Goal: Task Accomplishment & Management: Complete application form

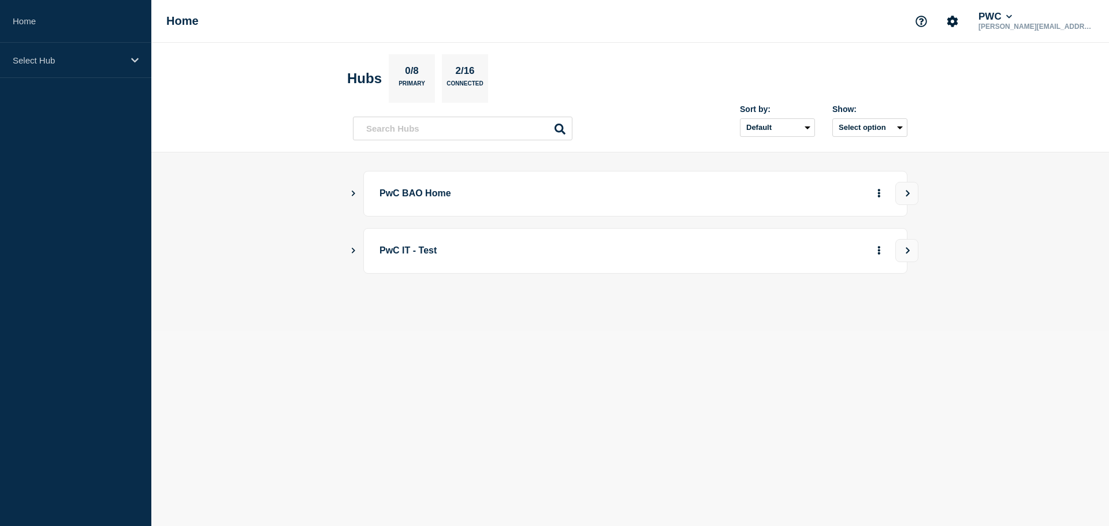
drag, startPoint x: 352, startPoint y: 193, endPoint x: 365, endPoint y: 195, distance: 13.4
click at [352, 193] on icon "Show Connected Hubs" at bounding box center [353, 193] width 8 height 6
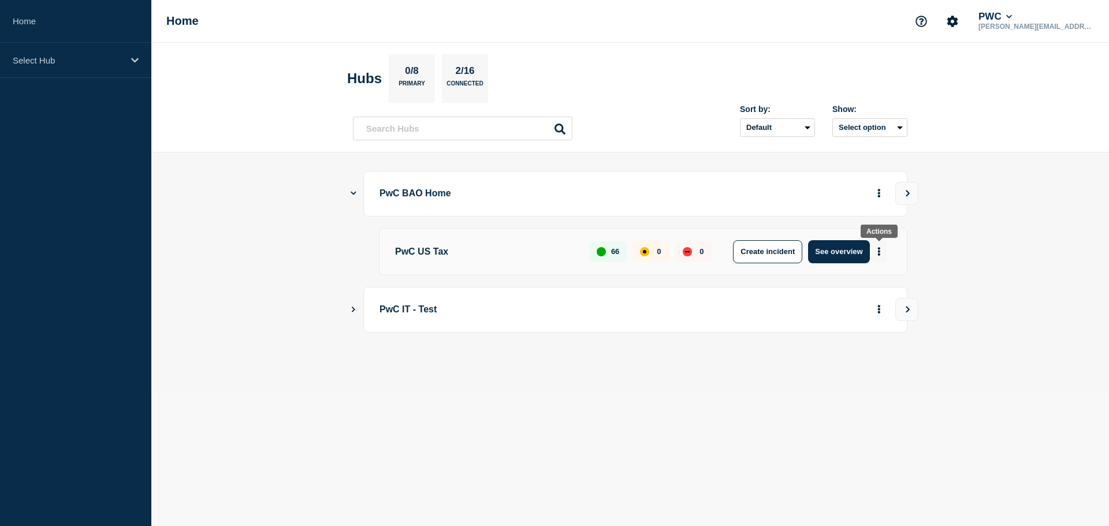
click at [879, 251] on icon "More actions" at bounding box center [878, 251] width 3 height 9
click at [881, 288] on button "Create maintenance" at bounding box center [874, 286] width 78 height 10
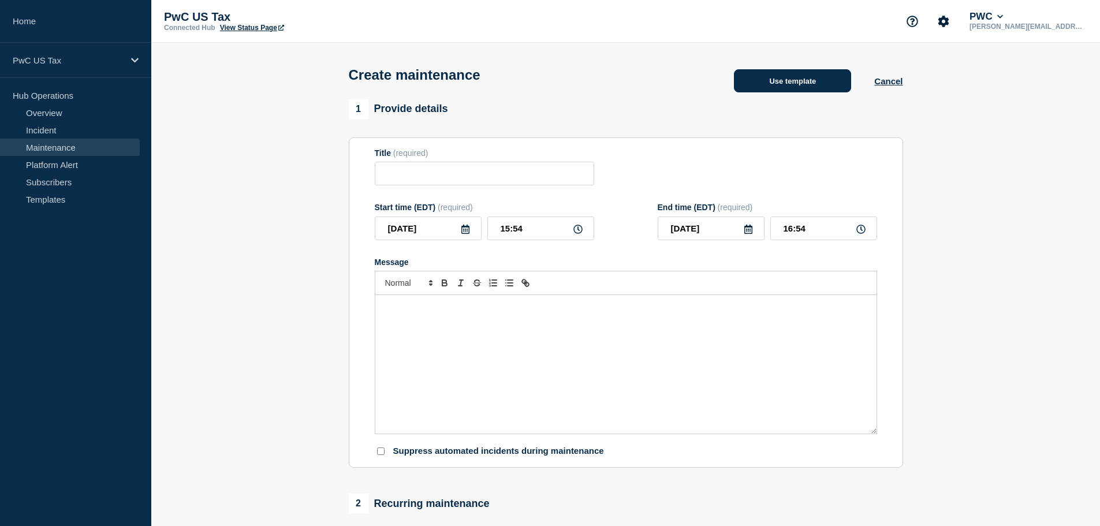
click at [796, 83] on button "Use template" at bounding box center [792, 80] width 117 height 23
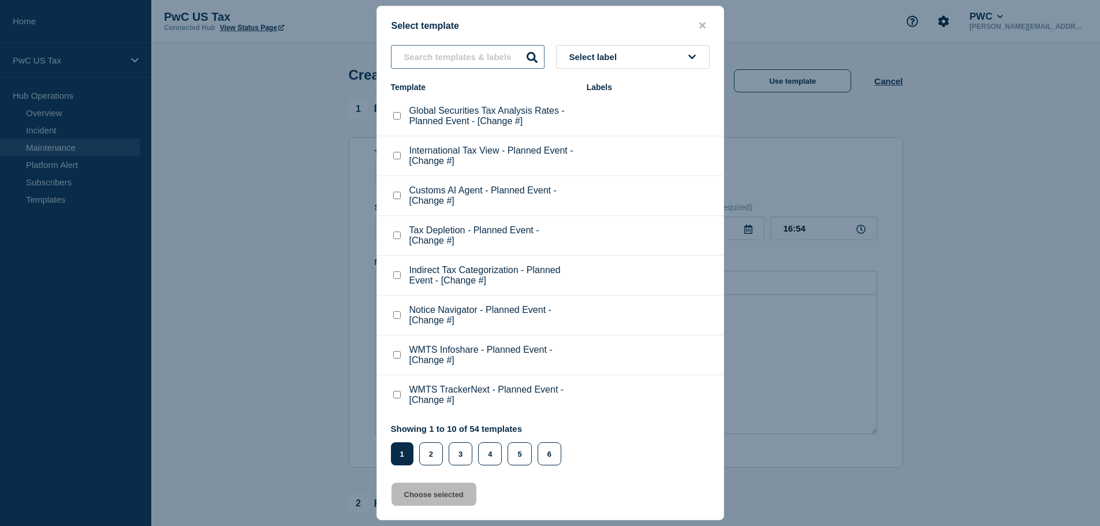
click at [413, 57] on input "text" at bounding box center [468, 57] width 154 height 24
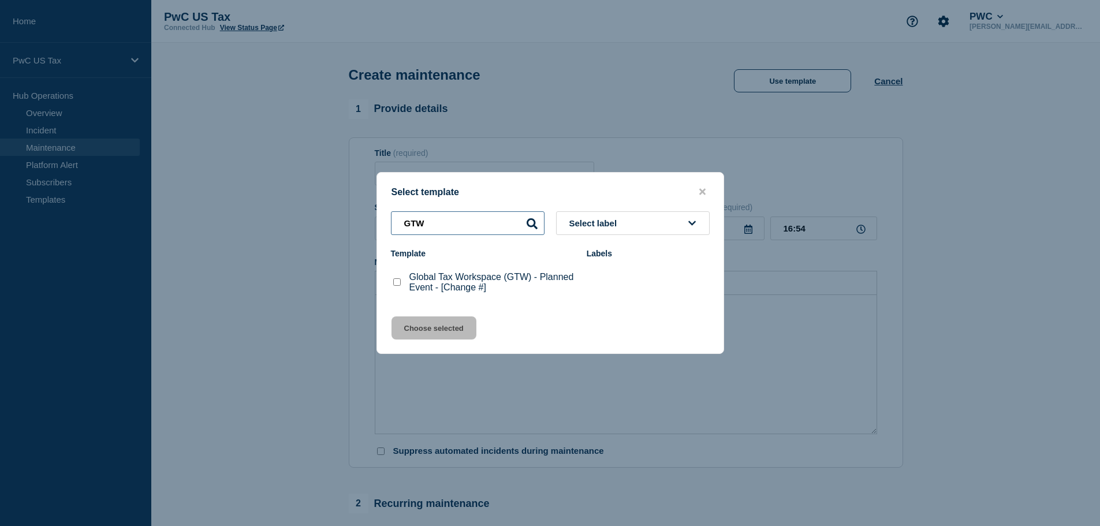
type input "GTW"
drag, startPoint x: 395, startPoint y: 282, endPoint x: 405, endPoint y: 294, distance: 16.0
click at [396, 283] on checkbox"] "Global Tax Workspace (GTW) - Planned Event - [Change #] checkbox" at bounding box center [397, 282] width 8 height 8
checkbox checkbox"] "true"
click at [433, 327] on button "Choose selected" at bounding box center [433, 327] width 85 height 23
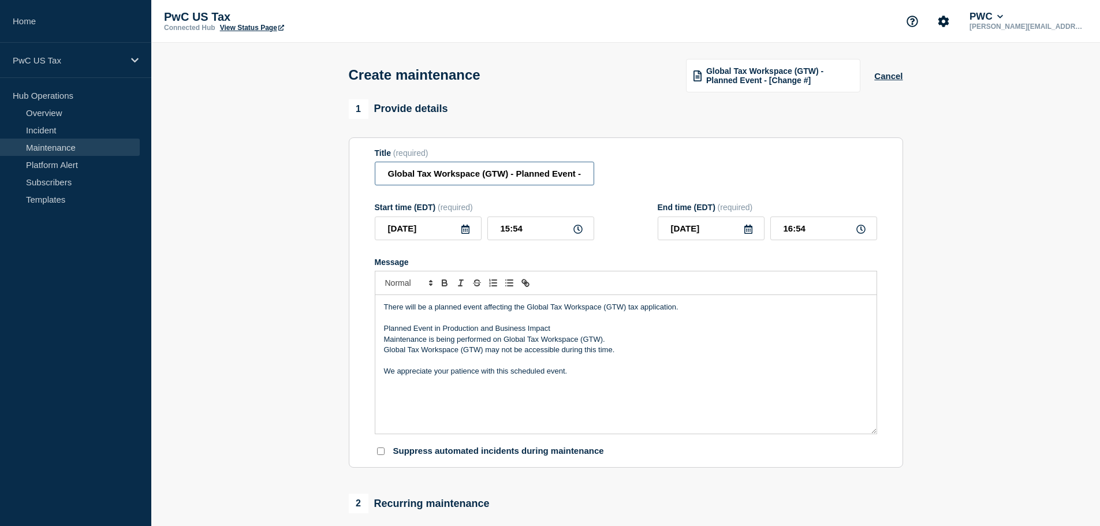
scroll to position [0, 47]
drag, startPoint x: 566, startPoint y: 175, endPoint x: 620, endPoint y: 180, distance: 53.4
click at [620, 180] on div "Title (required) Global Tax Workspace (GTW) - Planned Event - [Change #]" at bounding box center [626, 167] width 502 height 38
click at [583, 172] on input "Global Tax Workspace (GTW) - Planned Event - [Change #]" at bounding box center [484, 174] width 219 height 24
paste input "CHG1542571"
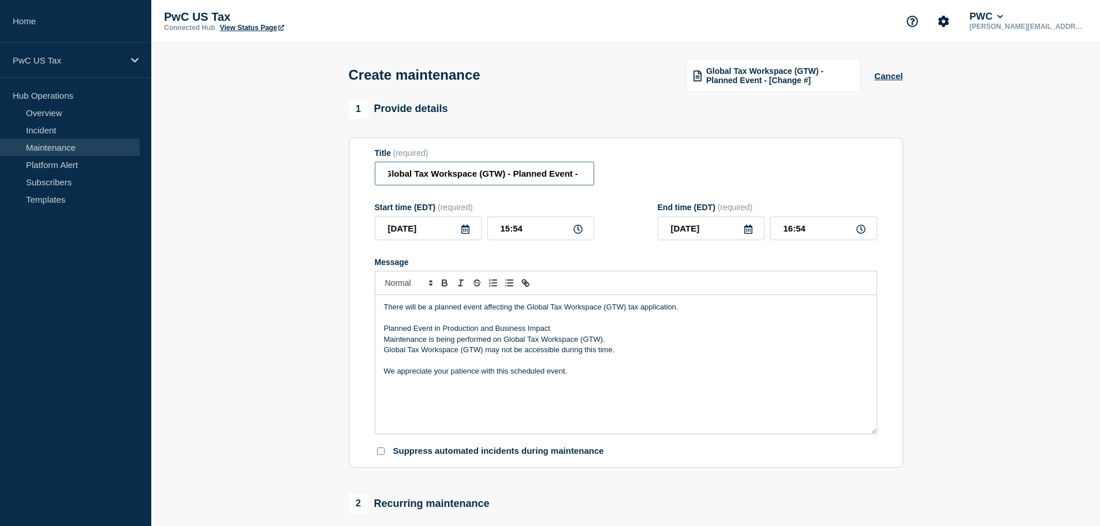
scroll to position [0, 55]
type input "Global Tax Workspace (GTW) - Planned Event - CHG1542571"
click at [579, 231] on icon at bounding box center [577, 229] width 9 height 9
click at [578, 232] on icon at bounding box center [577, 229] width 9 height 9
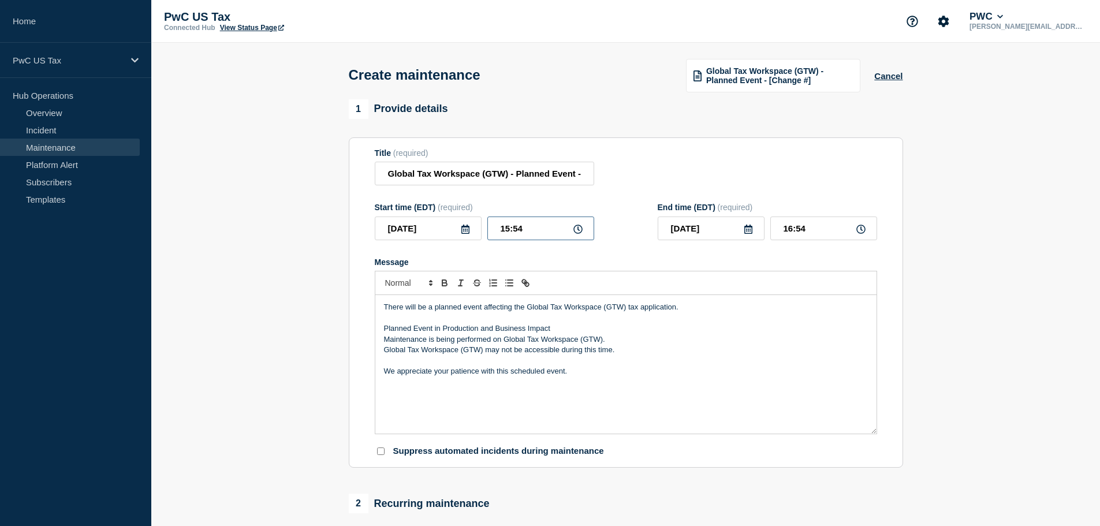
click at [508, 230] on input "15:54" at bounding box center [540, 229] width 107 height 24
type input "17:00"
click at [791, 229] on input "18:00" at bounding box center [823, 229] width 107 height 24
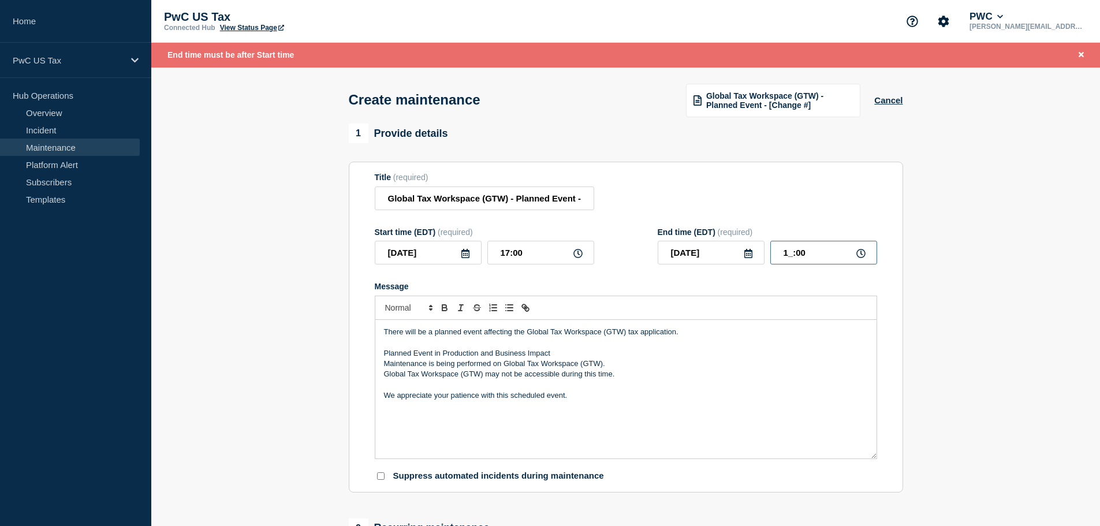
type input "19:00"
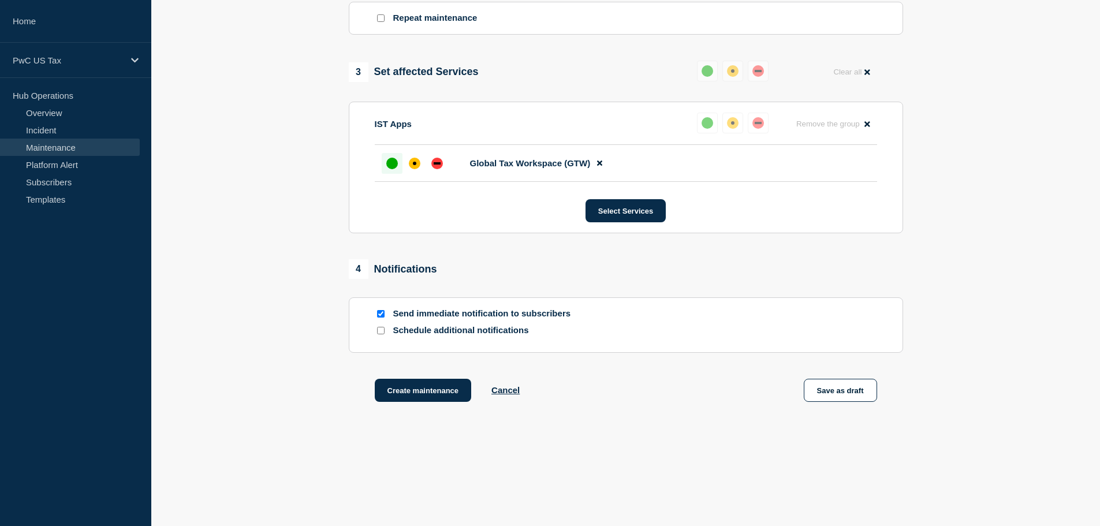
scroll to position [542, 0]
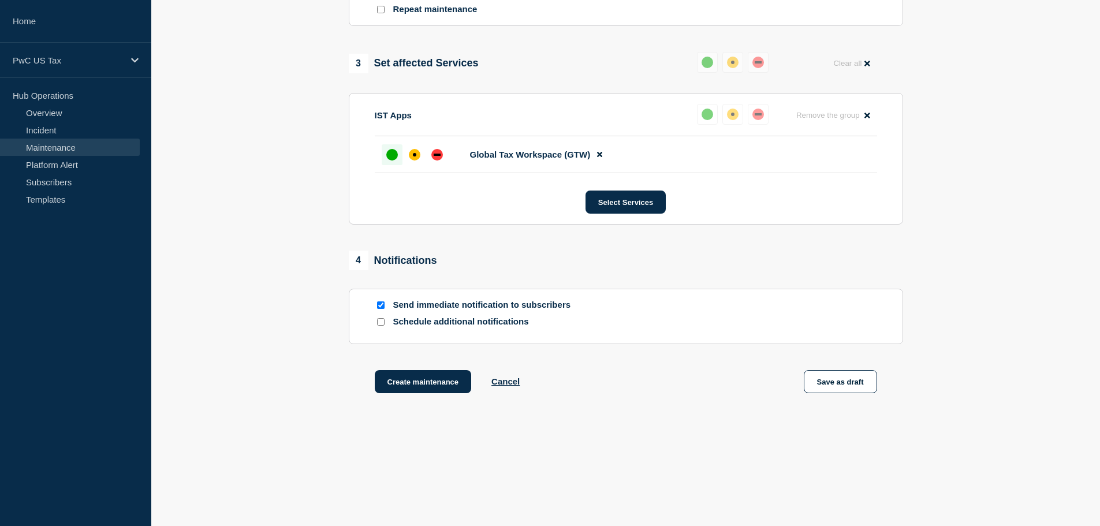
click at [379, 303] on input "Send immediate notification to subscribers" at bounding box center [381, 305] width 8 height 8
checkbox input "false"
click at [422, 376] on button "Create maintenance" at bounding box center [423, 381] width 97 height 23
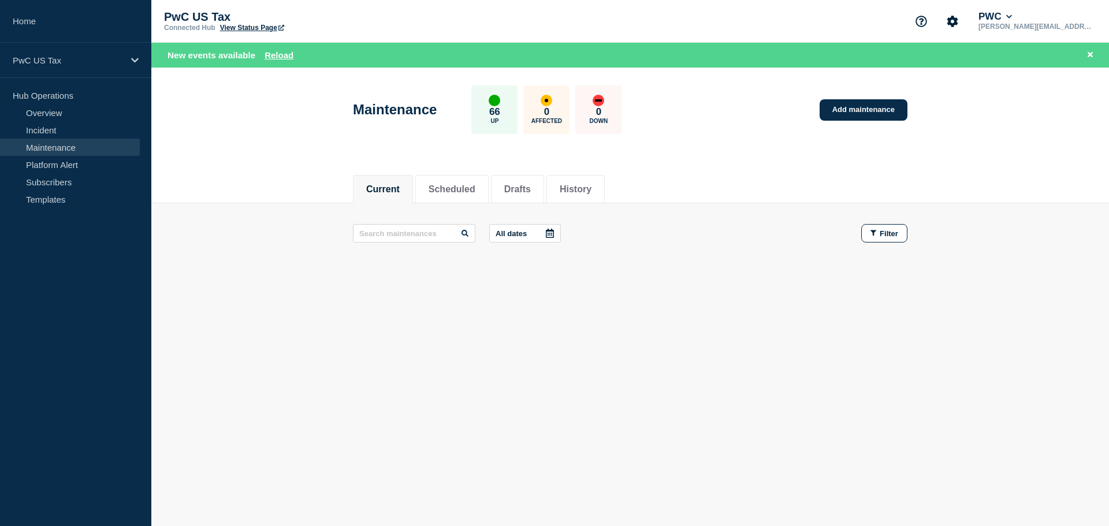
click at [249, 28] on link "View Status Page" at bounding box center [252, 28] width 64 height 8
